Goal: Task Accomplishment & Management: Use online tool/utility

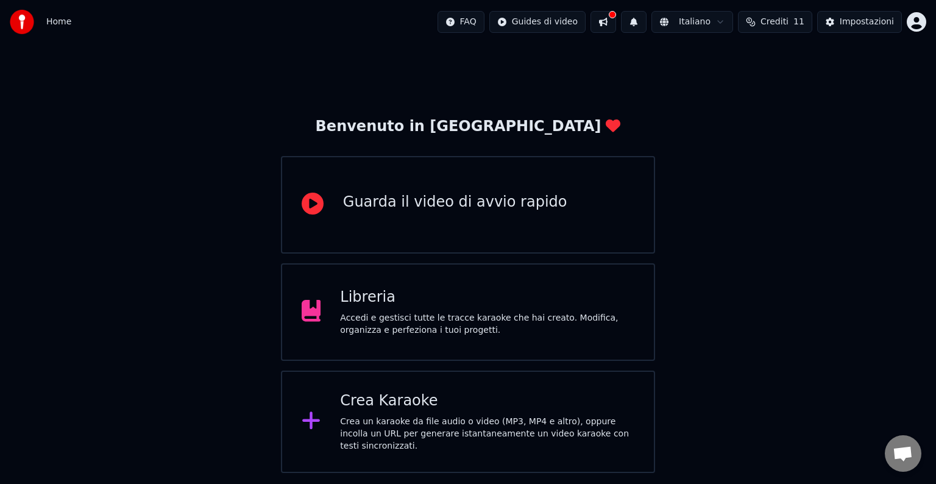
click at [413, 327] on div "Accedi e gestisci tutte le tracce karaoke che hai creato. Modifica, organizza e…" at bounding box center [487, 324] width 294 height 24
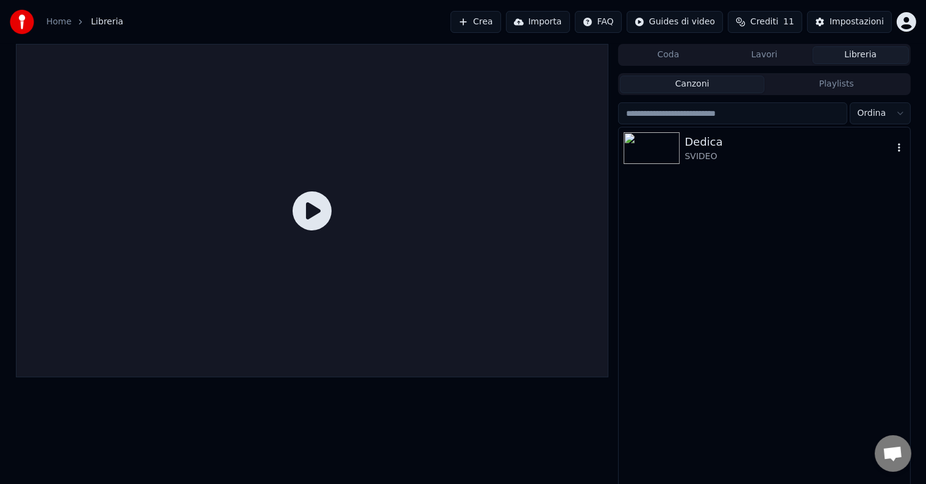
click at [683, 157] on div at bounding box center [654, 148] width 61 height 32
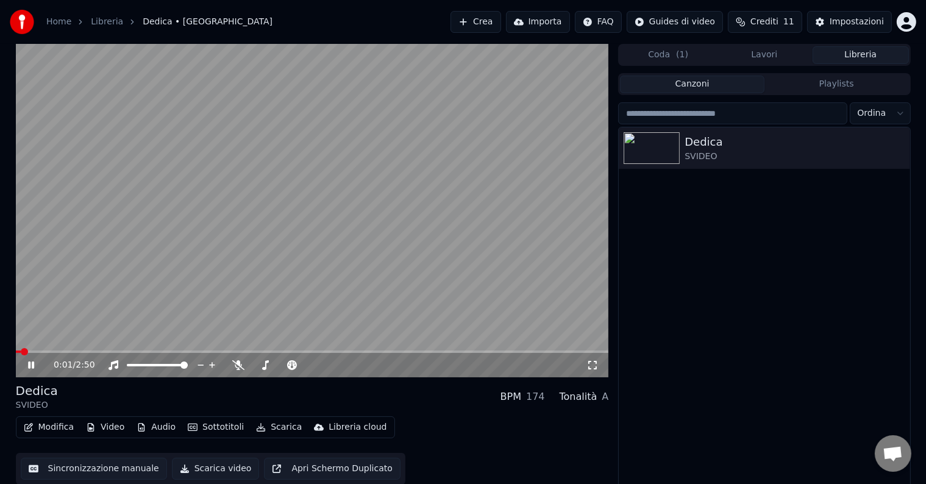
click at [32, 366] on icon at bounding box center [31, 364] width 6 height 7
click at [16, 355] on span at bounding box center [19, 351] width 7 height 7
click at [241, 367] on icon at bounding box center [238, 365] width 12 height 10
click at [29, 366] on icon at bounding box center [30, 365] width 7 height 9
click at [21, 352] on span at bounding box center [19, 351] width 7 height 2
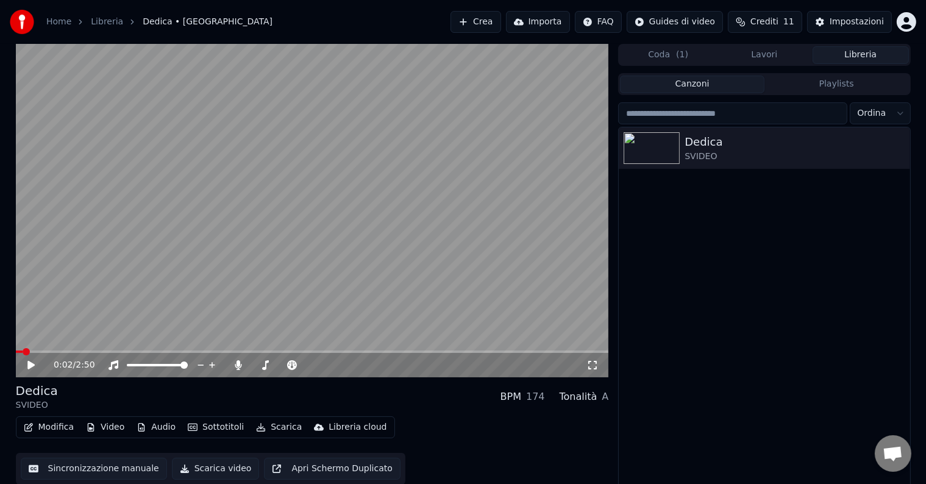
click at [30, 366] on icon at bounding box center [30, 365] width 7 height 9
click at [59, 422] on button "Modifica" at bounding box center [49, 427] width 60 height 17
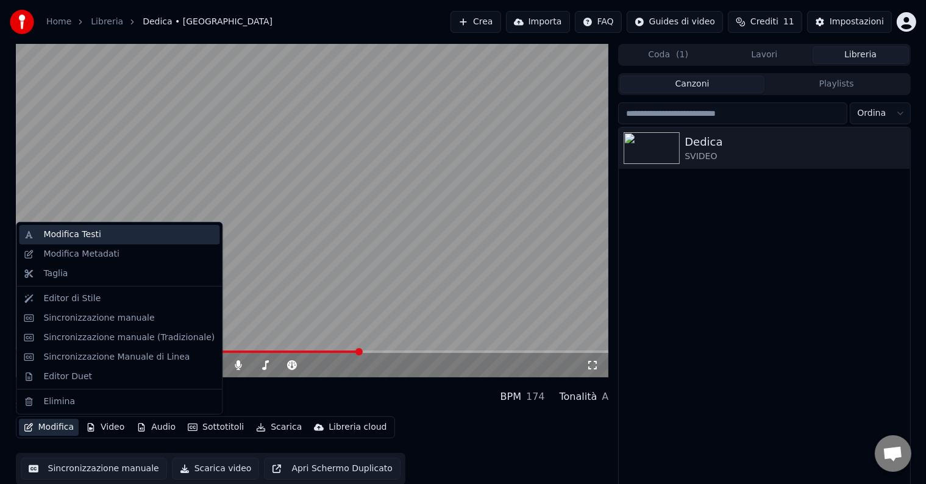
click at [71, 235] on div "Modifica Testi" at bounding box center [71, 235] width 57 height 12
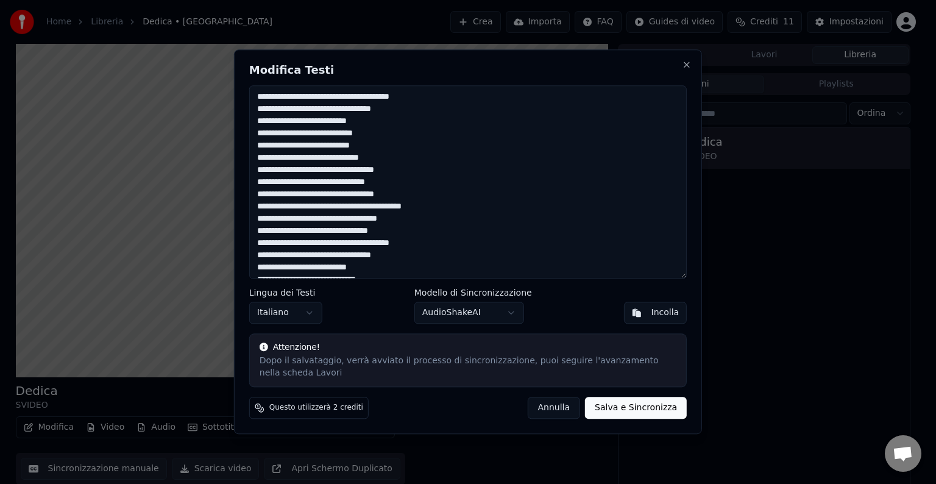
click at [323, 102] on textarea at bounding box center [468, 181] width 438 height 193
drag, startPoint x: 328, startPoint y: 95, endPoint x: 304, endPoint y: 102, distance: 25.3
click at [304, 102] on textarea at bounding box center [468, 181] width 438 height 193
click at [385, 187] on textarea at bounding box center [468, 181] width 438 height 193
click at [394, 229] on textarea at bounding box center [468, 181] width 438 height 193
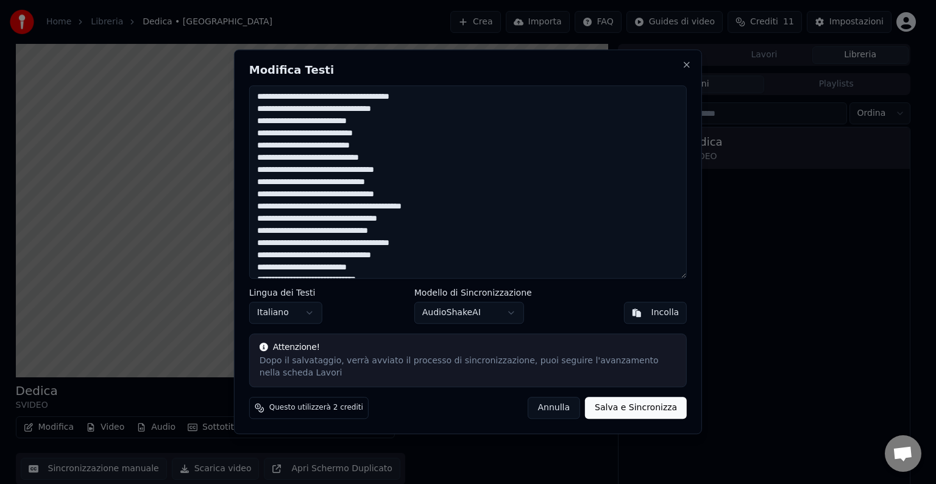
scroll to position [244, 0]
drag, startPoint x: 424, startPoint y: 235, endPoint x: 380, endPoint y: 232, distance: 43.4
click at [380, 232] on textarea at bounding box center [468, 181] width 438 height 193
click at [263, 224] on textarea at bounding box center [468, 181] width 438 height 193
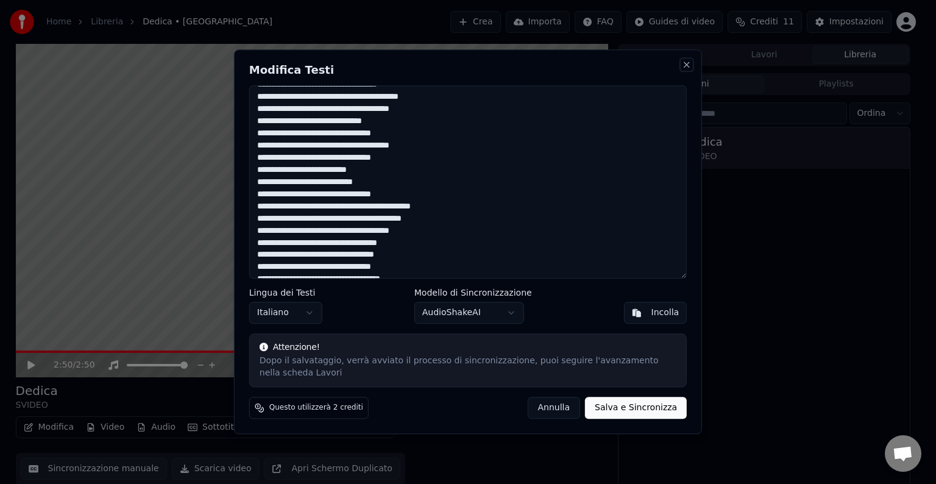
click at [689, 63] on button "Close" at bounding box center [687, 65] width 10 height 10
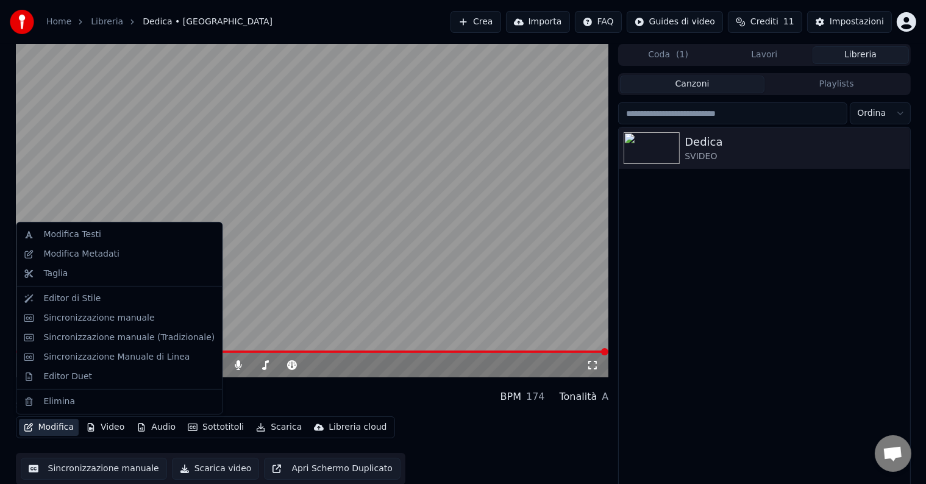
click at [49, 429] on button "Modifica" at bounding box center [49, 427] width 60 height 17
click at [94, 236] on div "Modifica Testi" at bounding box center [71, 235] width 57 height 12
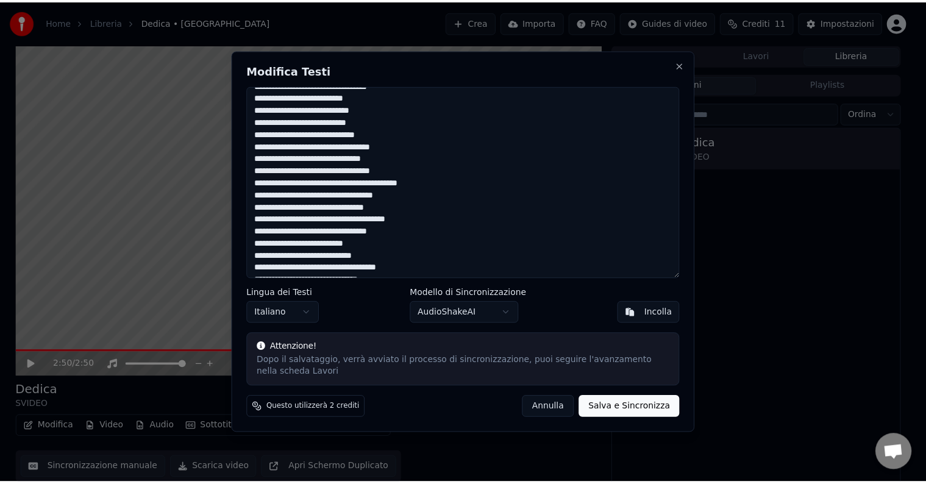
scroll to position [0, 0]
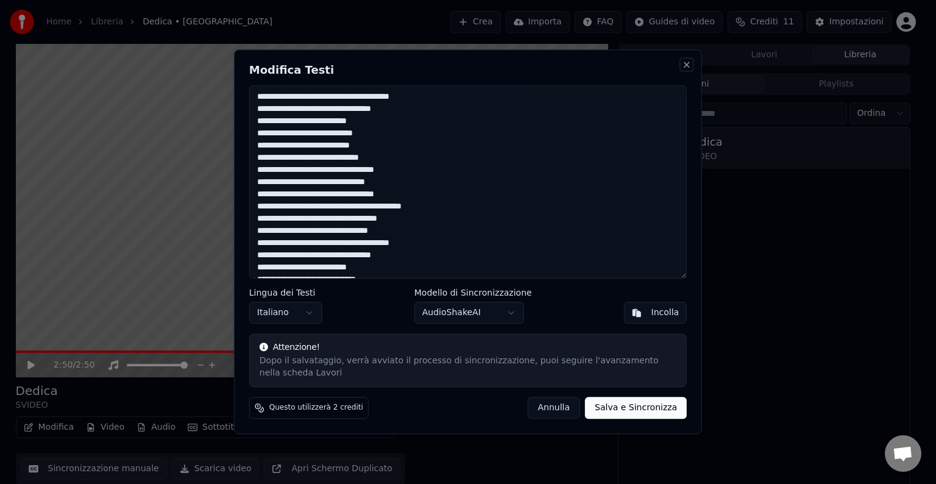
click at [686, 61] on button "Close" at bounding box center [687, 65] width 10 height 10
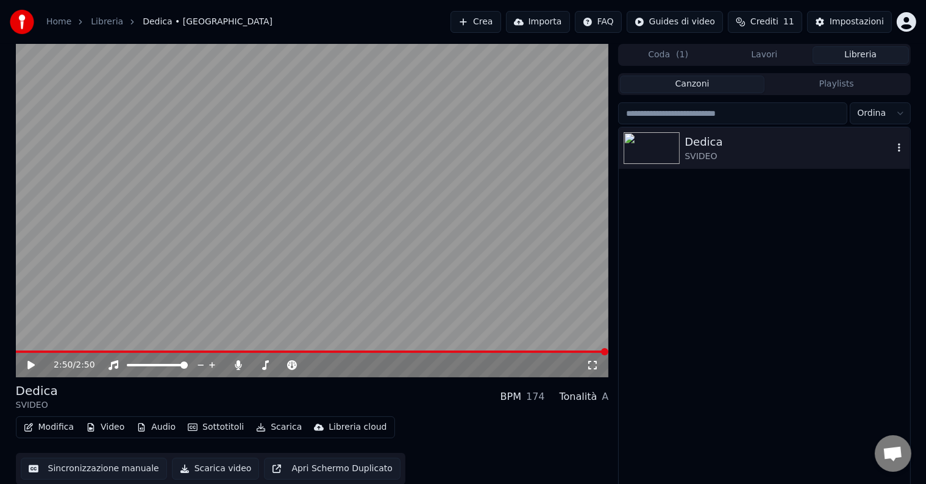
click at [897, 147] on icon "button" at bounding box center [899, 148] width 12 height 10
click at [904, 24] on html "Home Libreria Dedica • SVIDEO Crea Importa FAQ Guides di video Crediti 11 Impos…" at bounding box center [463, 242] width 926 height 484
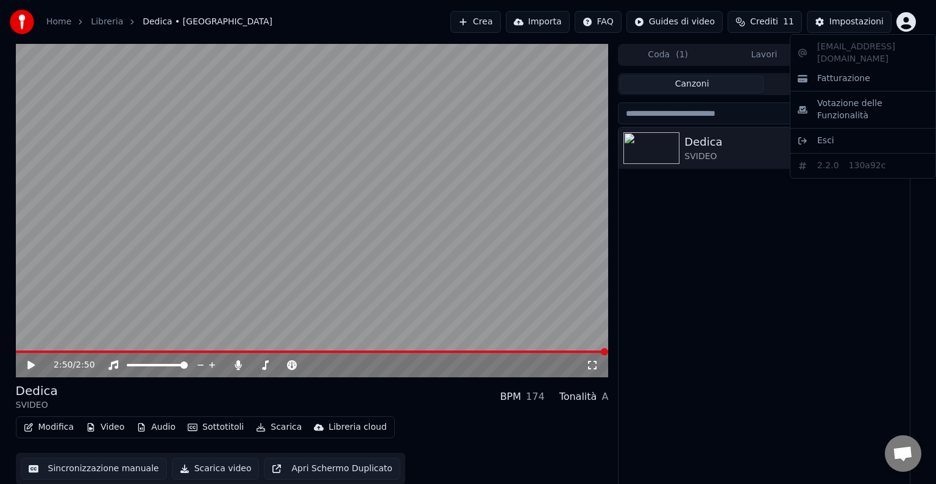
click at [24, 396] on html "Home Libreria Dedica • SVIDEO Crea Importa FAQ Guides di video Crediti 11 Impos…" at bounding box center [468, 242] width 936 height 484
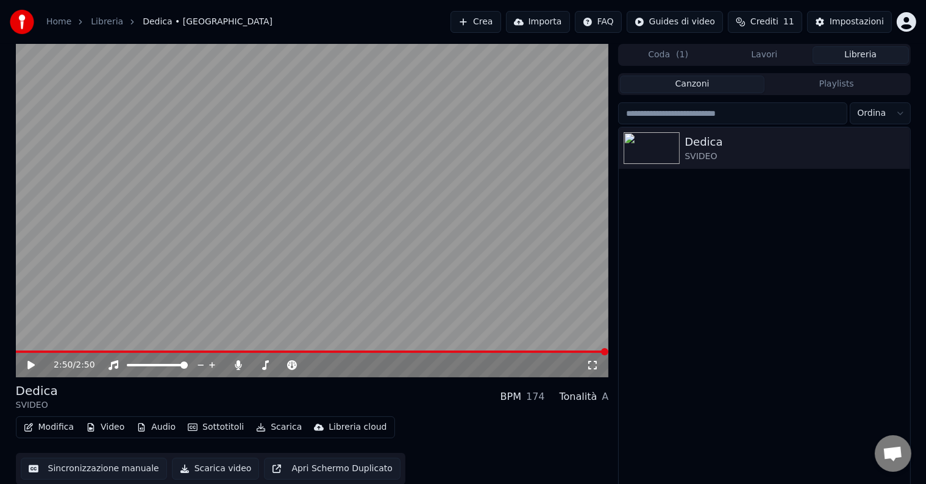
click at [34, 426] on button "Modifica" at bounding box center [49, 427] width 60 height 17
